Goal: Task Accomplishment & Management: Use online tool/utility

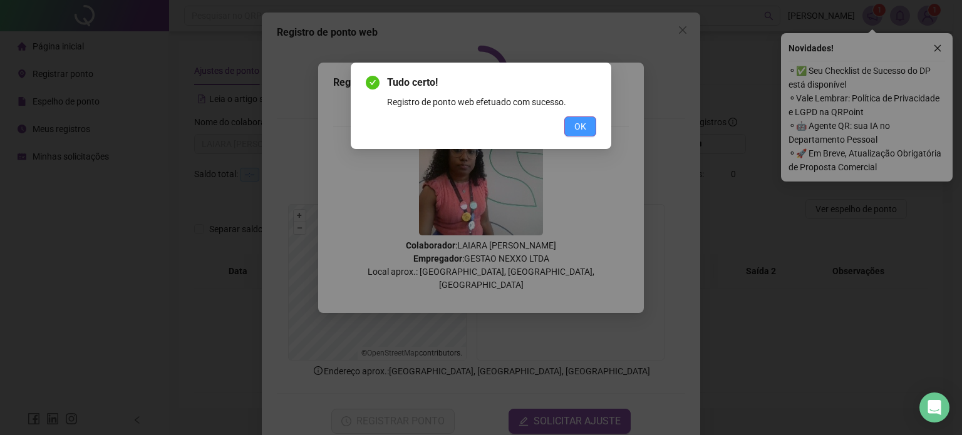
click at [582, 128] on span "OK" at bounding box center [580, 127] width 12 height 14
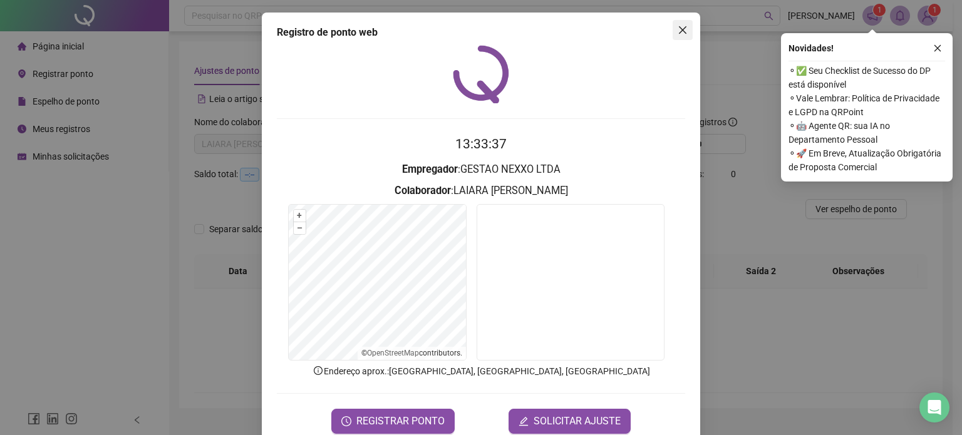
click at [679, 30] on icon "close" at bounding box center [683, 30] width 8 height 8
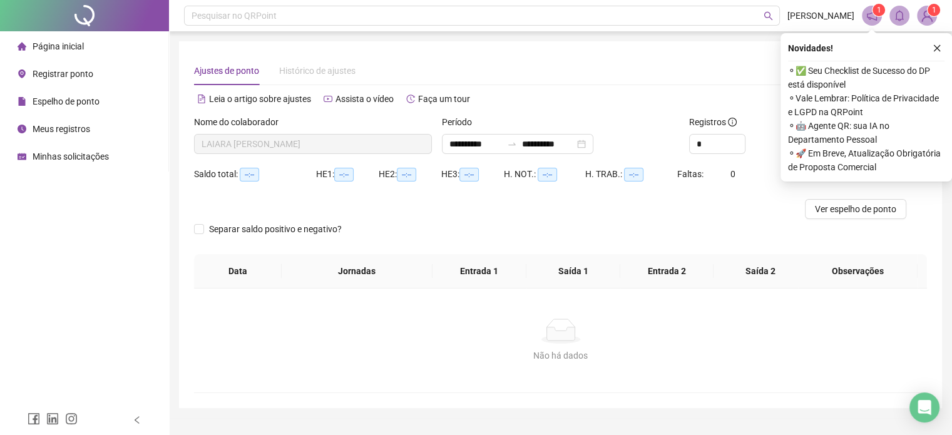
click at [75, 72] on span "Registrar ponto" at bounding box center [63, 74] width 61 height 10
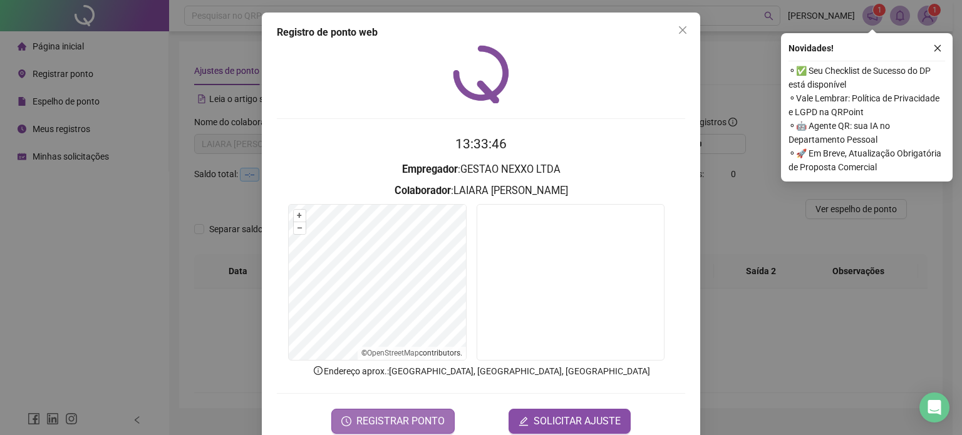
click at [434, 416] on span "REGISTRAR PONTO" at bounding box center [400, 421] width 88 height 15
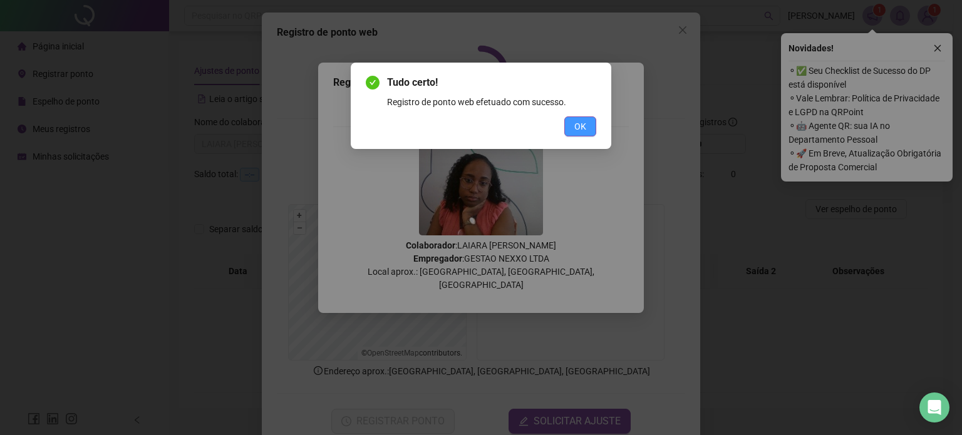
click at [580, 125] on span "OK" at bounding box center [580, 127] width 12 height 14
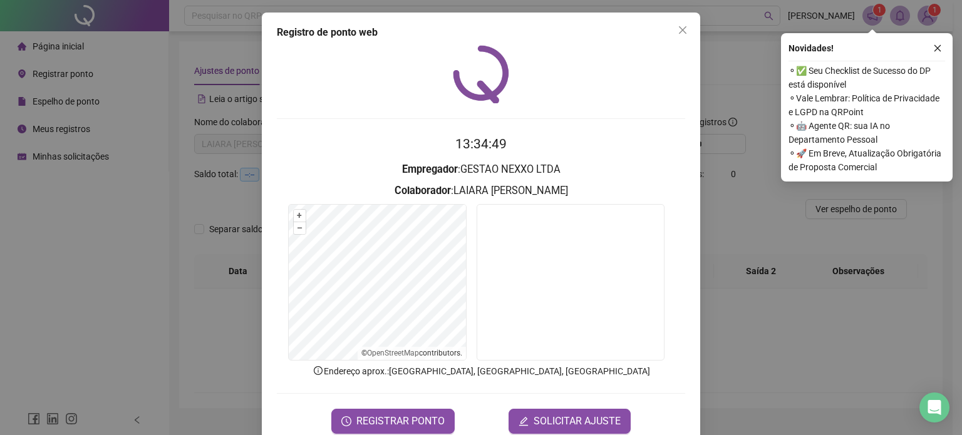
drag, startPoint x: 760, startPoint y: 342, endPoint x: 754, endPoint y: 233, distance: 109.1
click at [760, 343] on div "Registro de ponto web 13:34:49 Empregador : GESTAO NEXXO LTDA Colaborador : [PE…" at bounding box center [481, 217] width 962 height 435
